Goal: Information Seeking & Learning: Learn about a topic

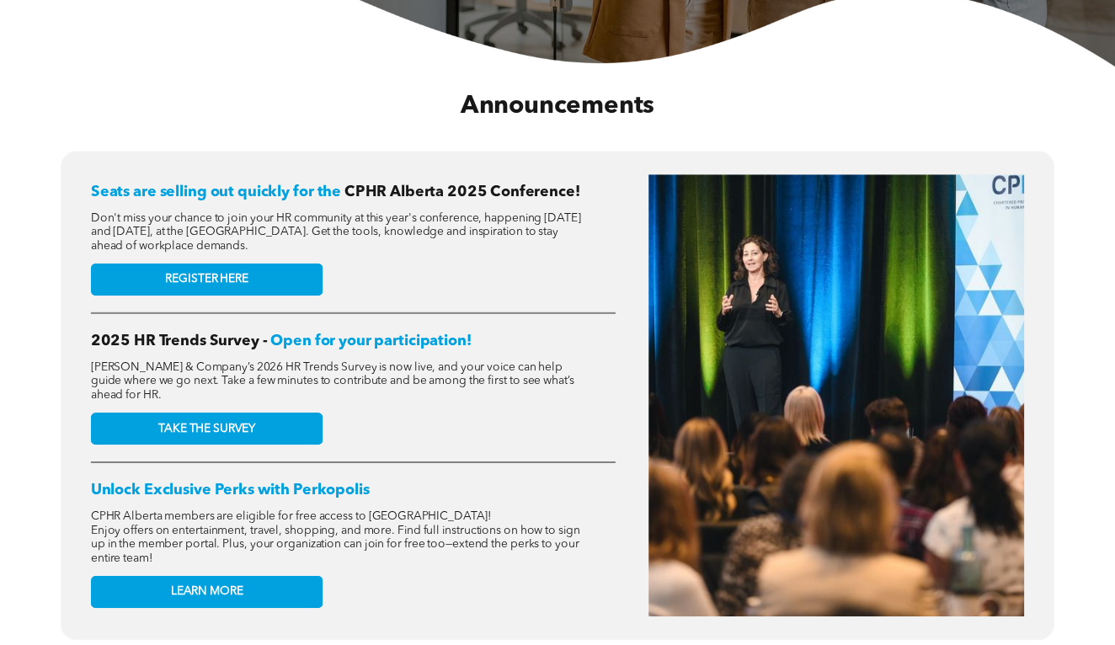
scroll to position [569, 0]
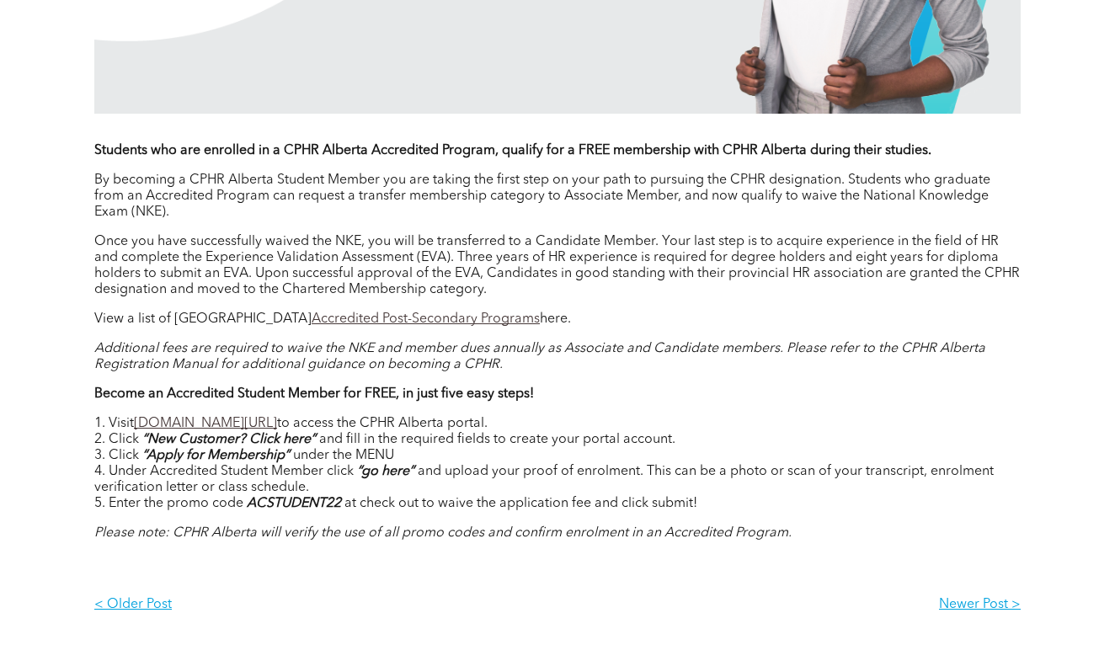
scroll to position [1236, 0]
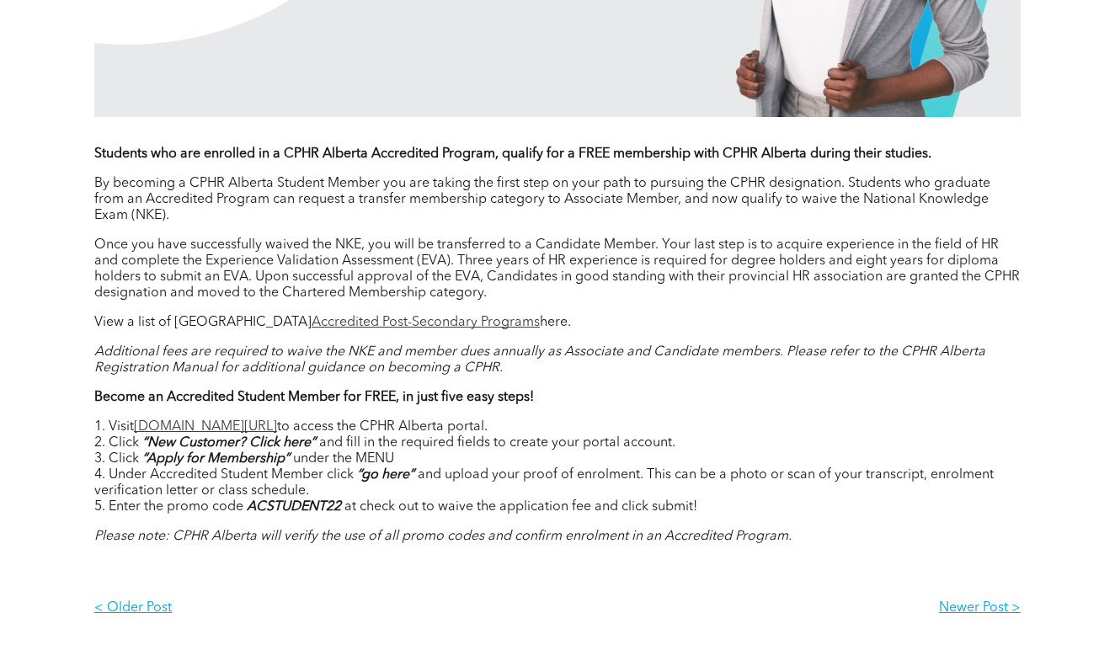
click at [343, 329] on link "Accredited Post-Secondary Programs" at bounding box center [426, 322] width 228 height 13
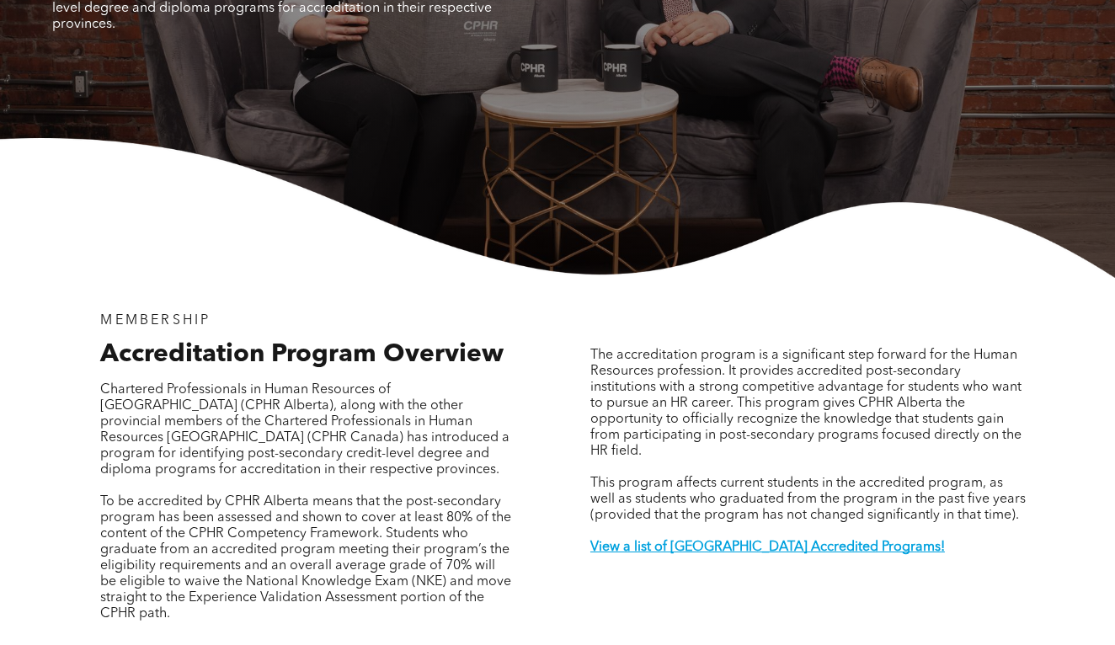
scroll to position [637, 0]
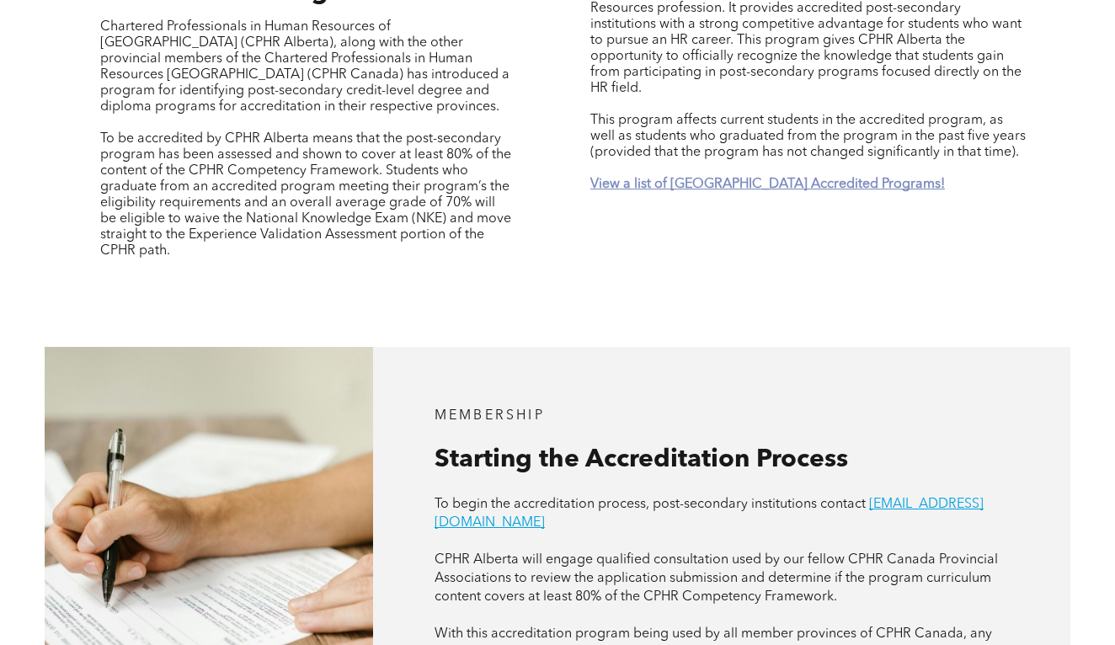
click at [833, 178] on strong "View a list of [GEOGRAPHIC_DATA] Accredited Programs!" at bounding box center [767, 184] width 355 height 13
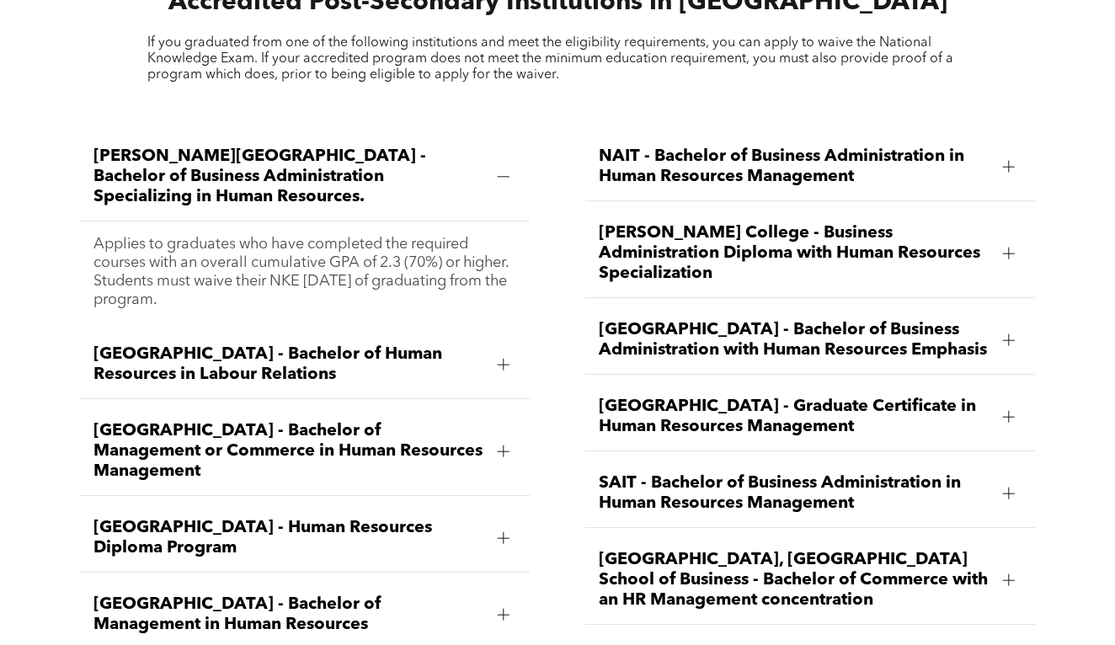
scroll to position [1996, 0]
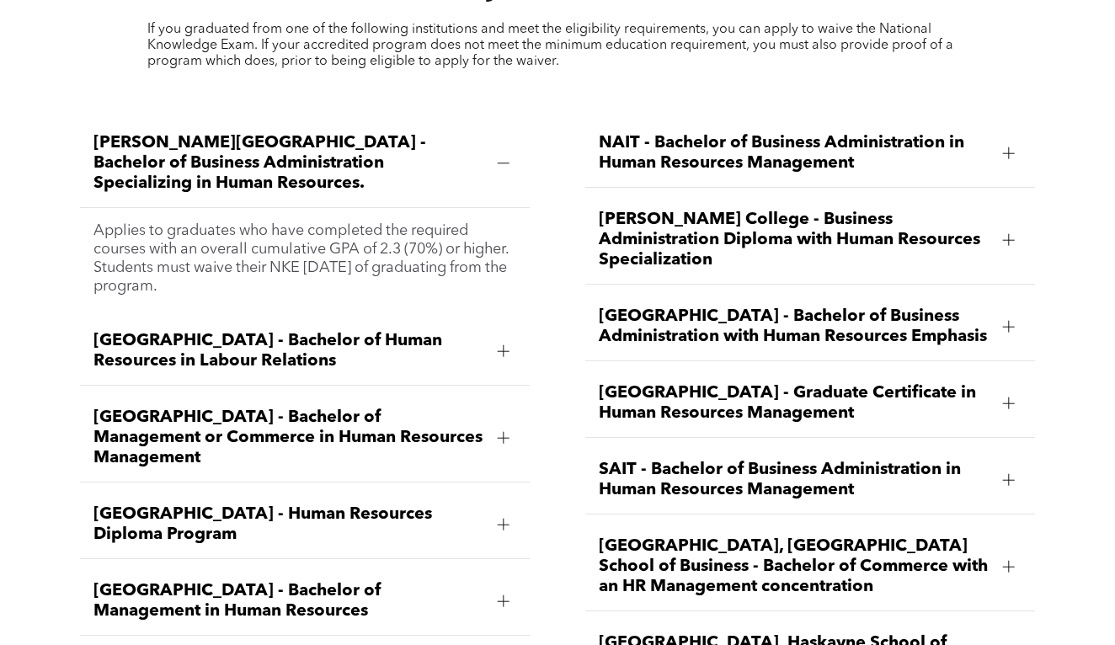
click at [510, 339] on div at bounding box center [503, 351] width 25 height 25
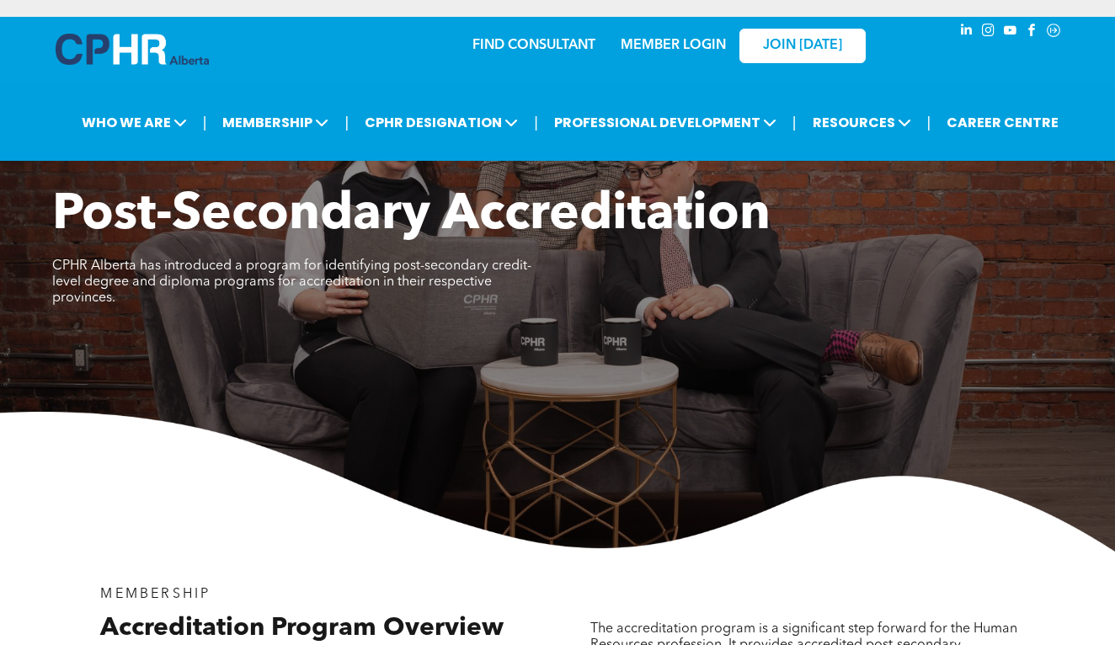
scroll to position [0, 0]
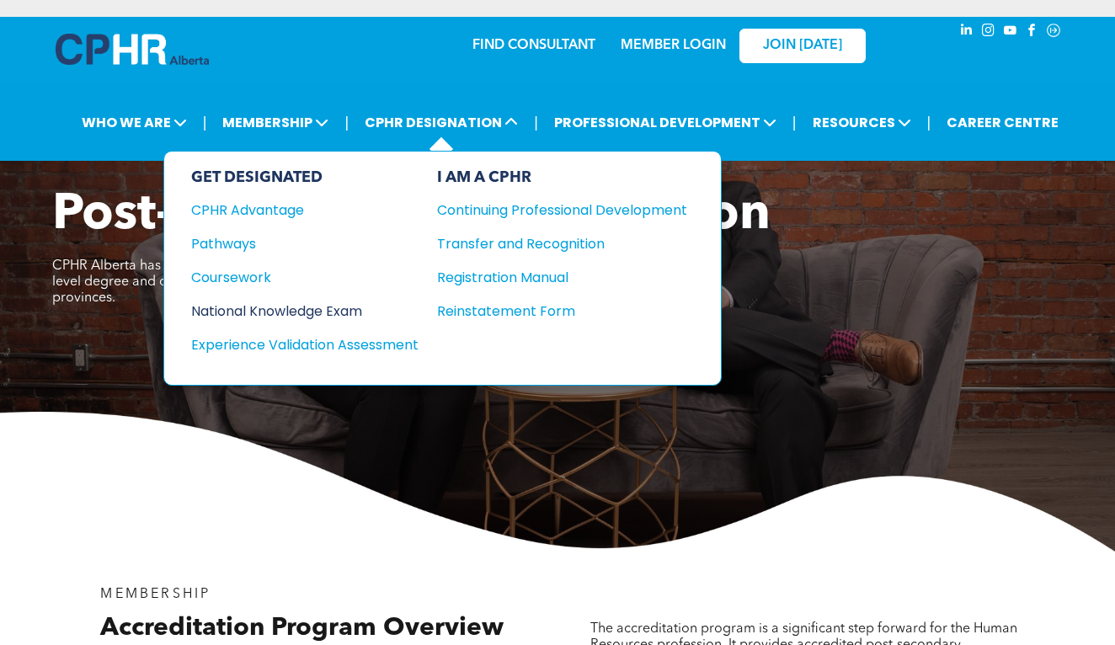
click at [318, 315] on div "National Knowledge Exam" at bounding box center [293, 311] width 205 height 21
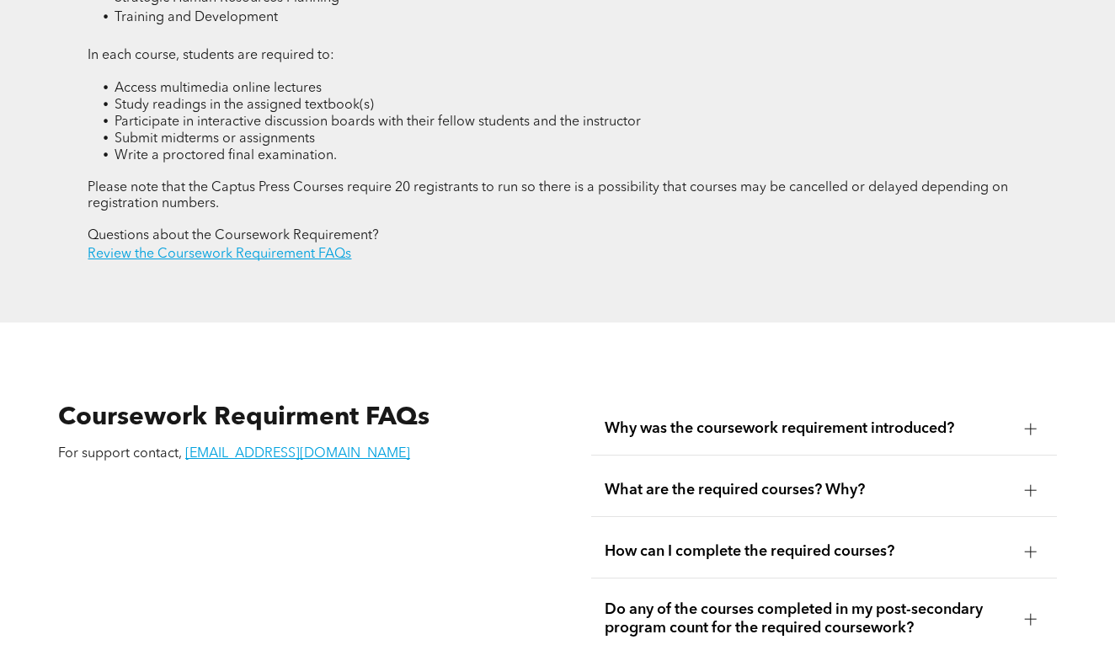
scroll to position [2777, 0]
